Goal: Information Seeking & Learning: Learn about a topic

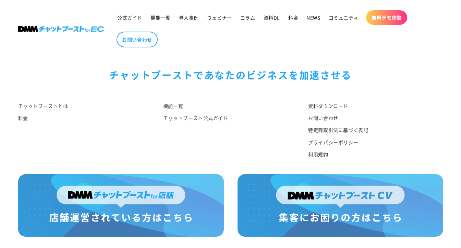
scroll to position [3632, 0]
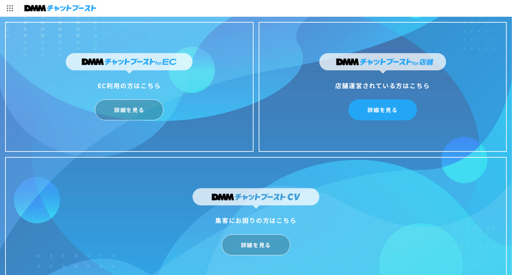
click at [383, 114] on link "詳細を見る" at bounding box center [383, 109] width 69 height 21
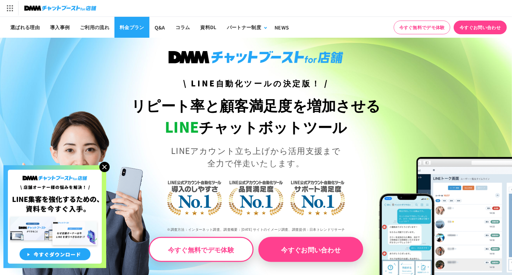
click at [137, 27] on link "料金プラン" at bounding box center [132, 27] width 35 height 21
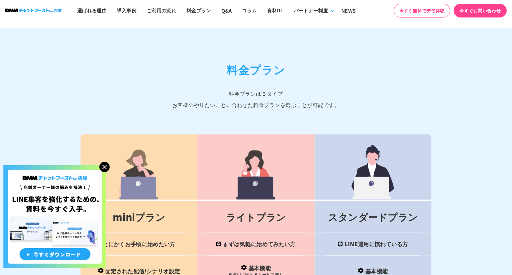
click at [100, 165] on img at bounding box center [104, 167] width 10 height 10
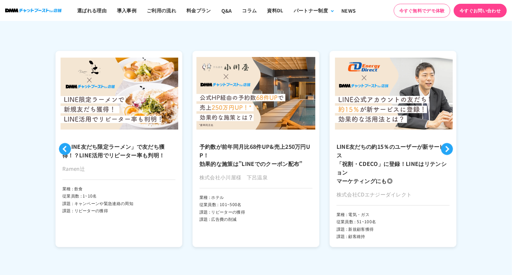
scroll to position [1645, 0]
